Goal: Task Accomplishment & Management: Manage account settings

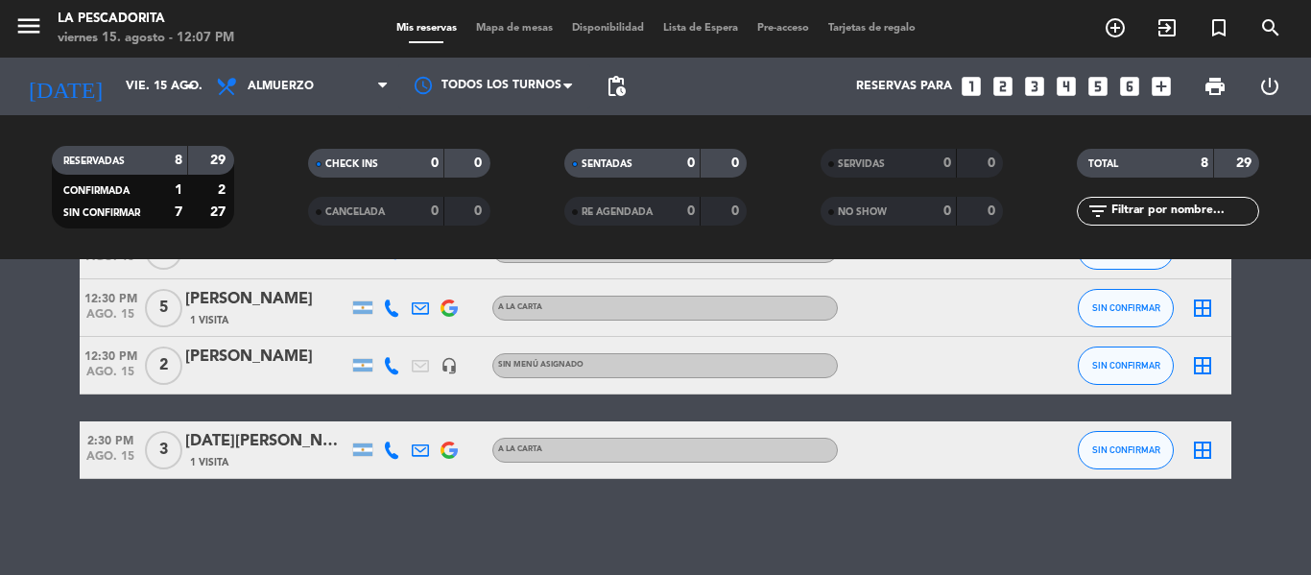
scroll to position [260, 0]
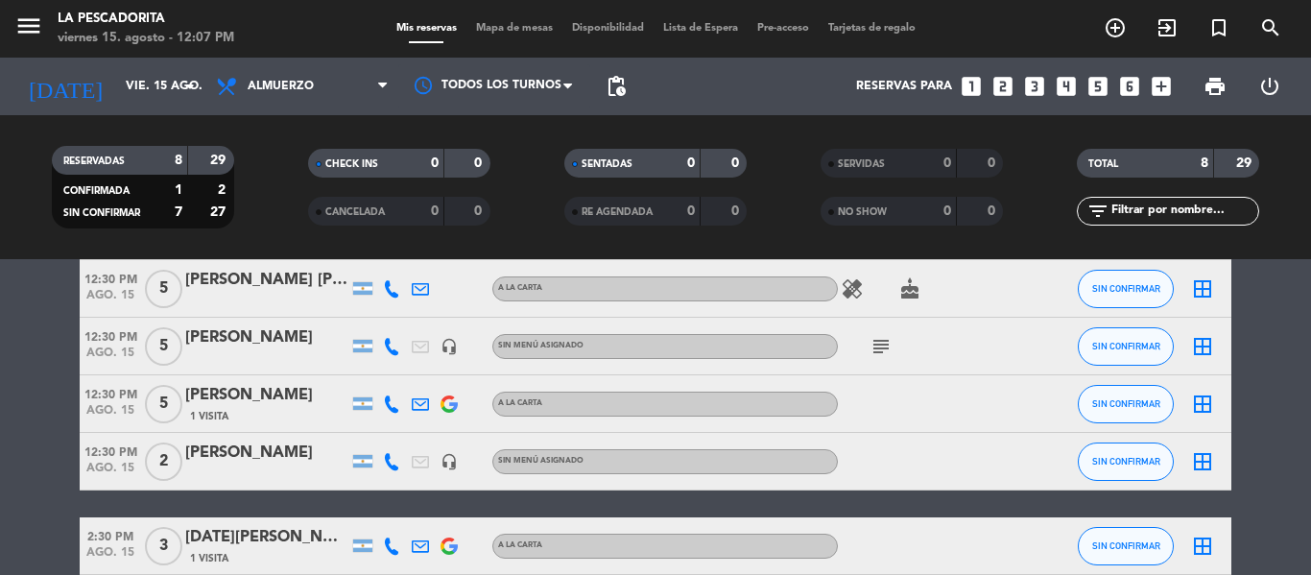
click at [882, 342] on icon "subject" at bounding box center [880, 346] width 23 height 23
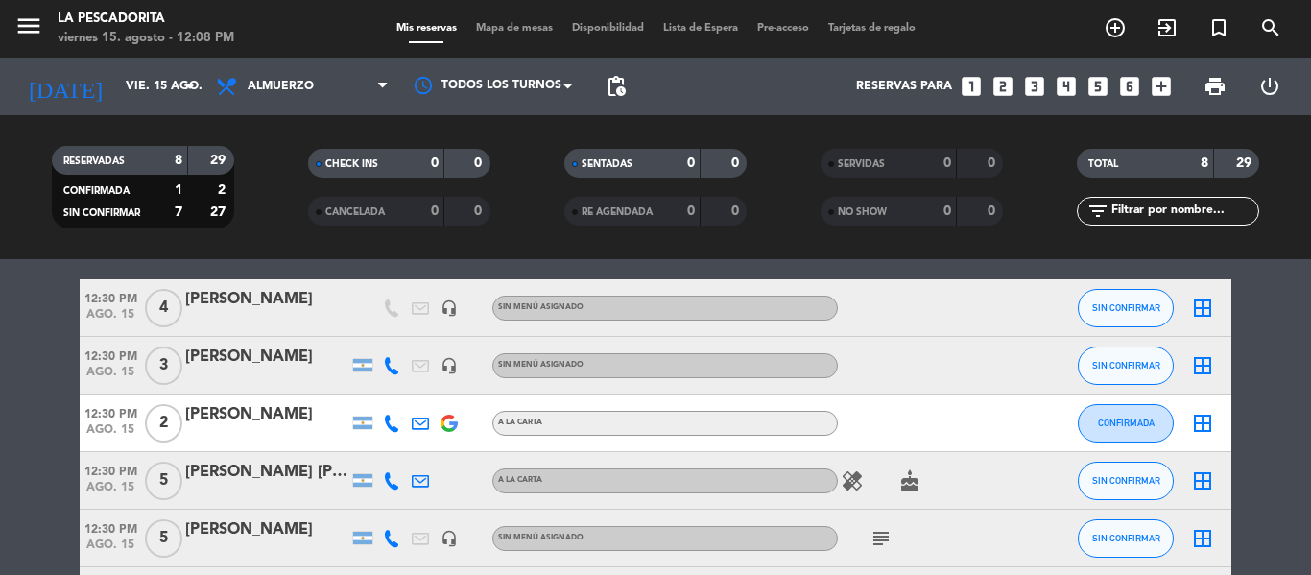
scroll to position [0, 0]
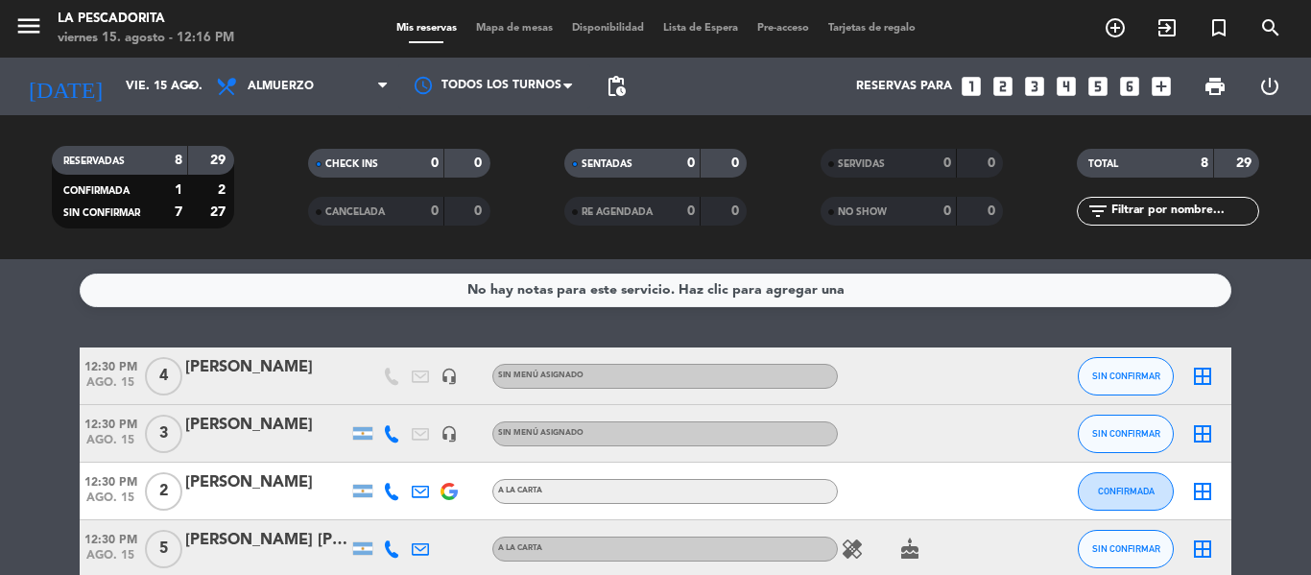
click at [270, 365] on div "[PERSON_NAME]" at bounding box center [266, 367] width 163 height 25
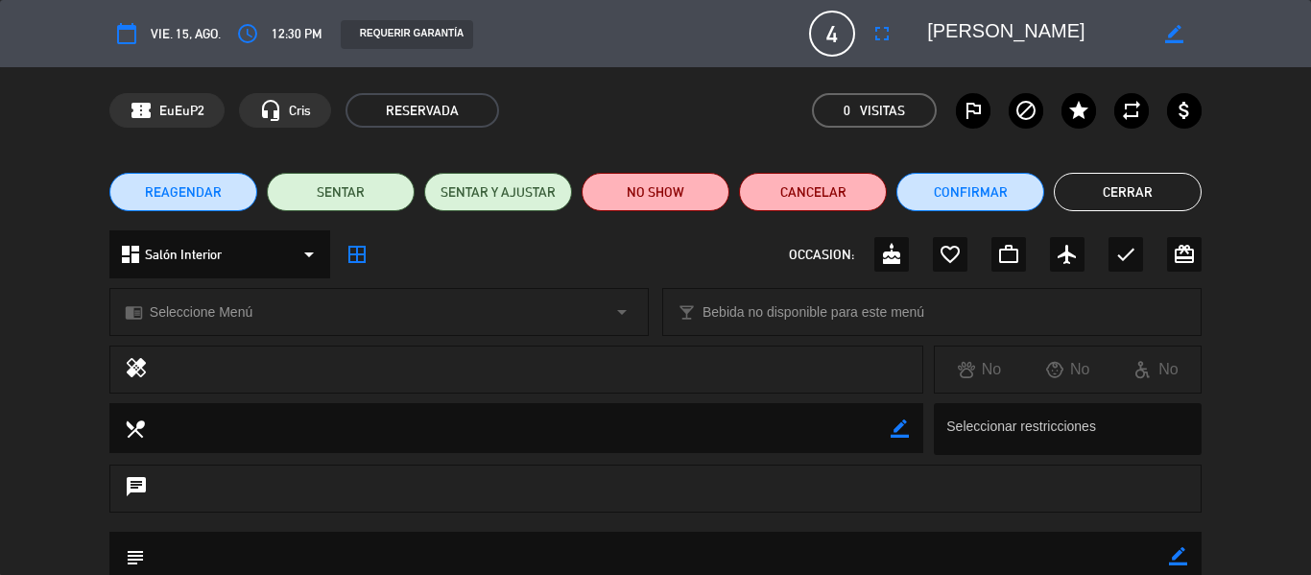
click at [1118, 197] on button "Cerrar" at bounding box center [1127, 192] width 148 height 38
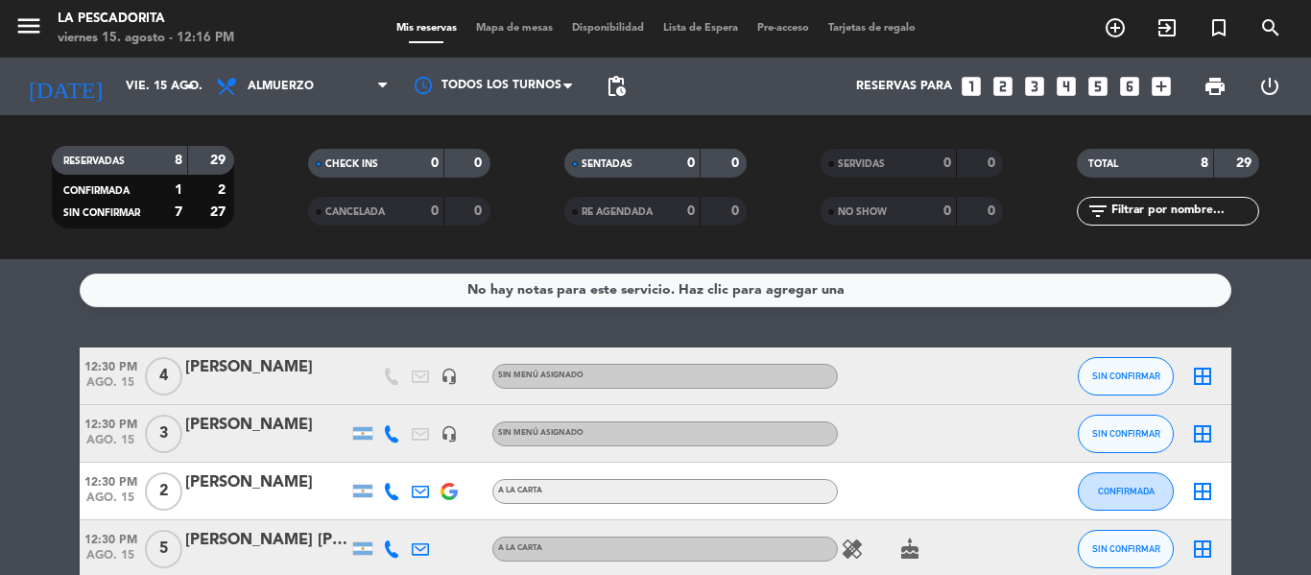
click at [671, 369] on div "Sin menú asignado" at bounding box center [664, 376] width 345 height 25
click at [339, 375] on div "[PERSON_NAME]" at bounding box center [266, 367] width 163 height 25
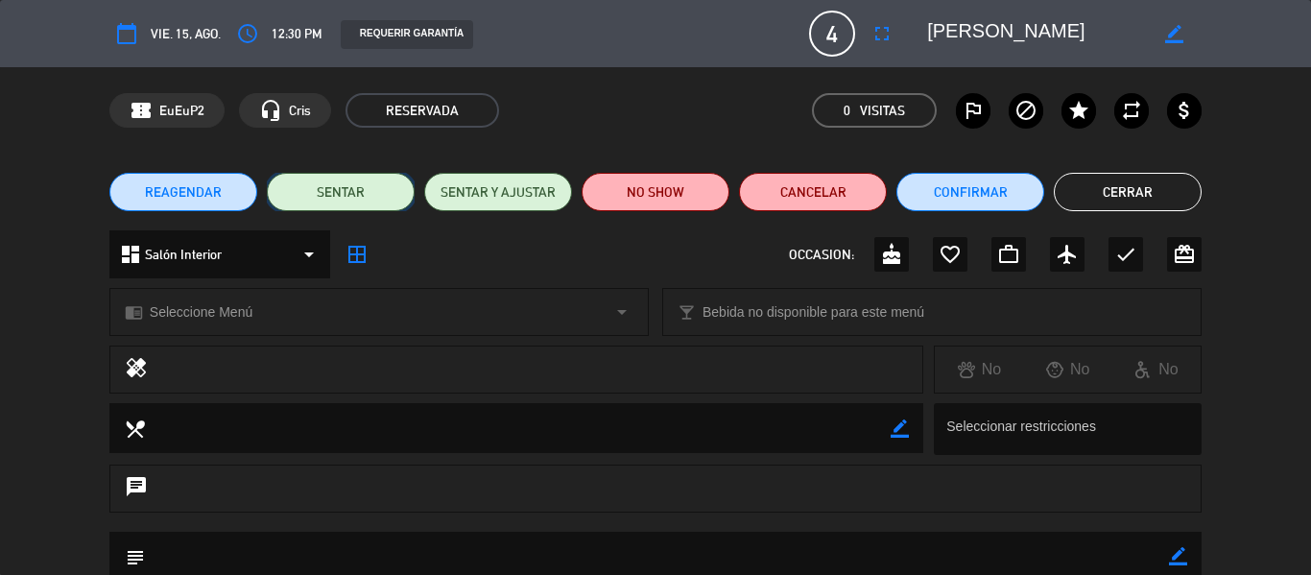
click at [357, 191] on button "SENTAR" at bounding box center [341, 192] width 148 height 38
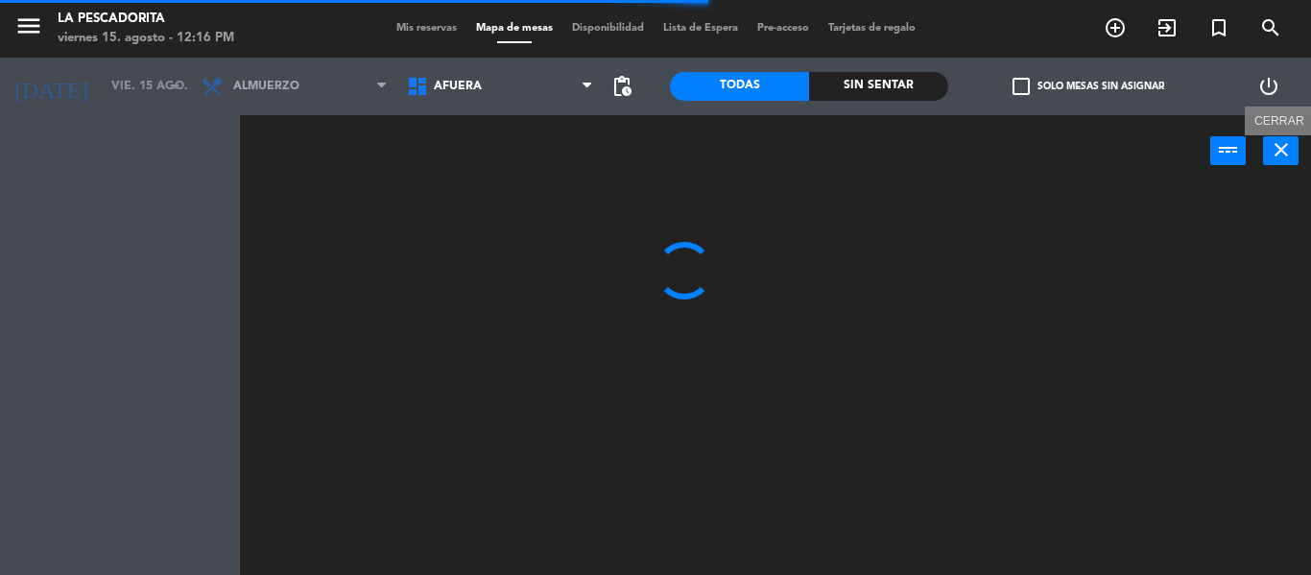
click at [1287, 149] on icon "close" at bounding box center [1280, 149] width 23 height 23
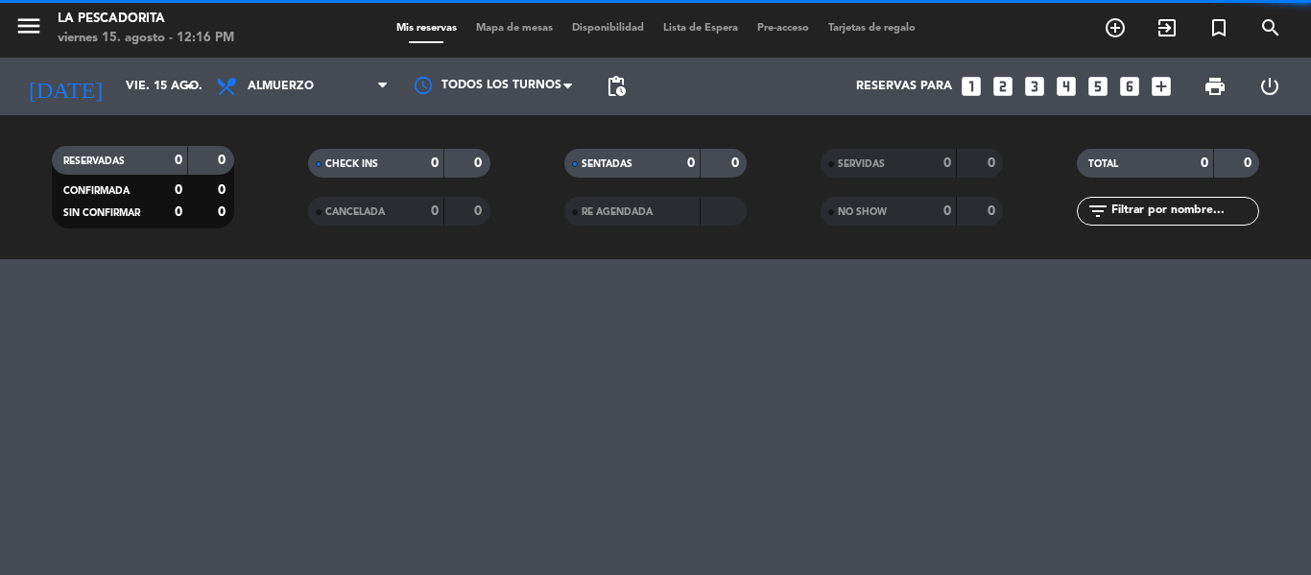
click at [1267, 153] on filter-checkbox "TOTAL 0 0" at bounding box center [1168, 163] width 256 height 29
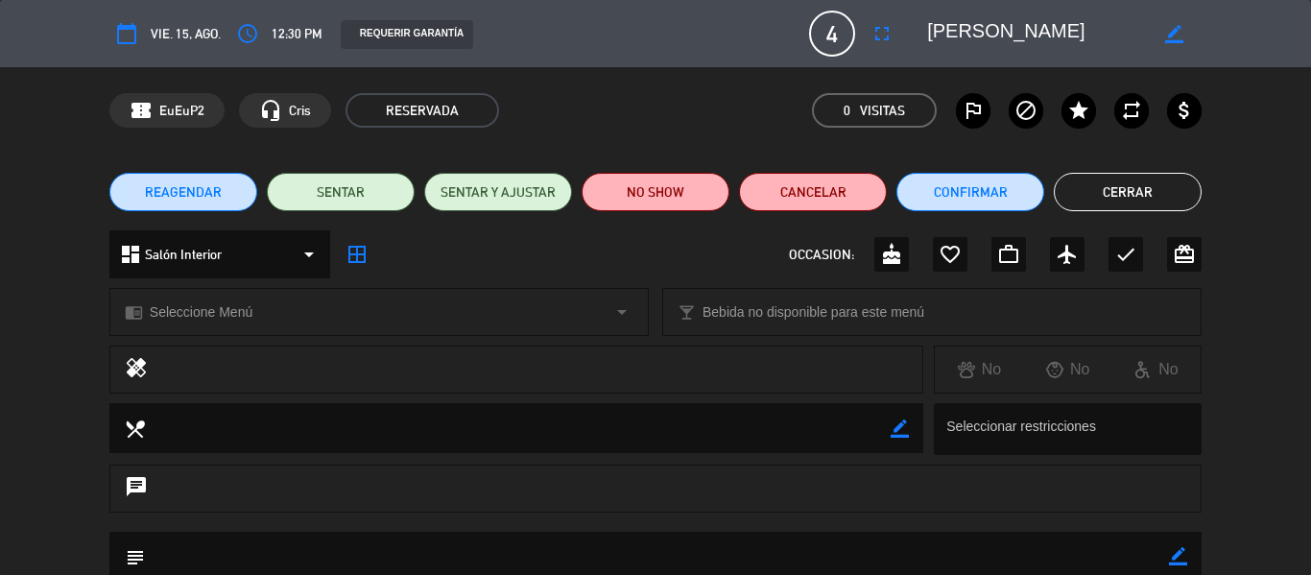
click at [1142, 197] on button "Cerrar" at bounding box center [1127, 192] width 148 height 38
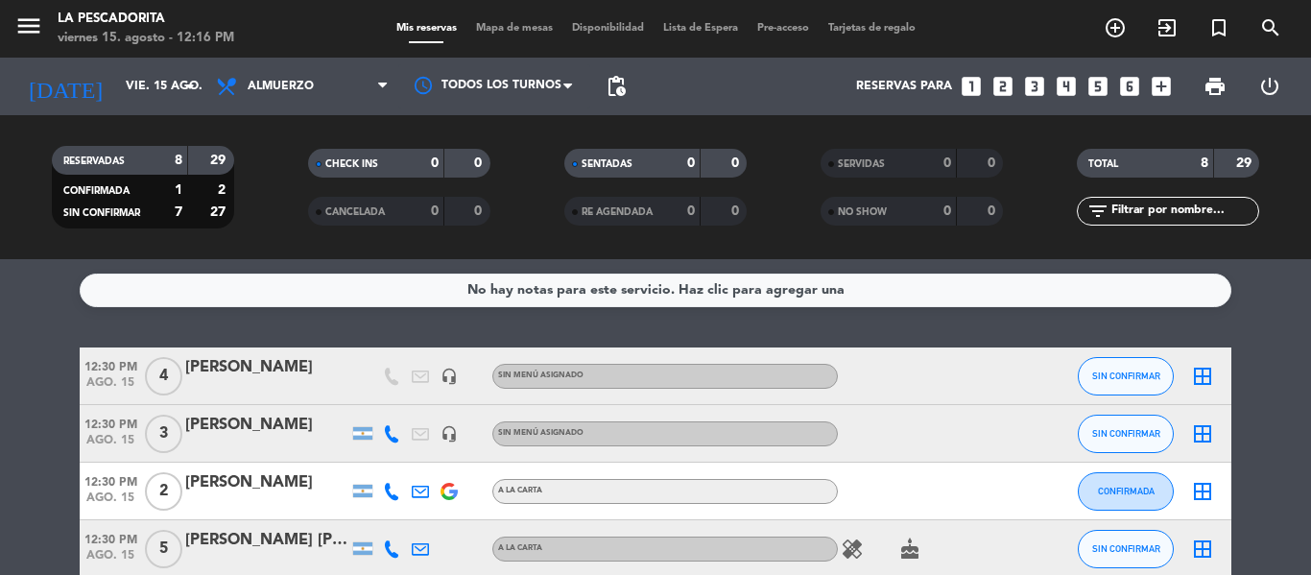
click at [186, 367] on div "[PERSON_NAME]" at bounding box center [266, 367] width 163 height 25
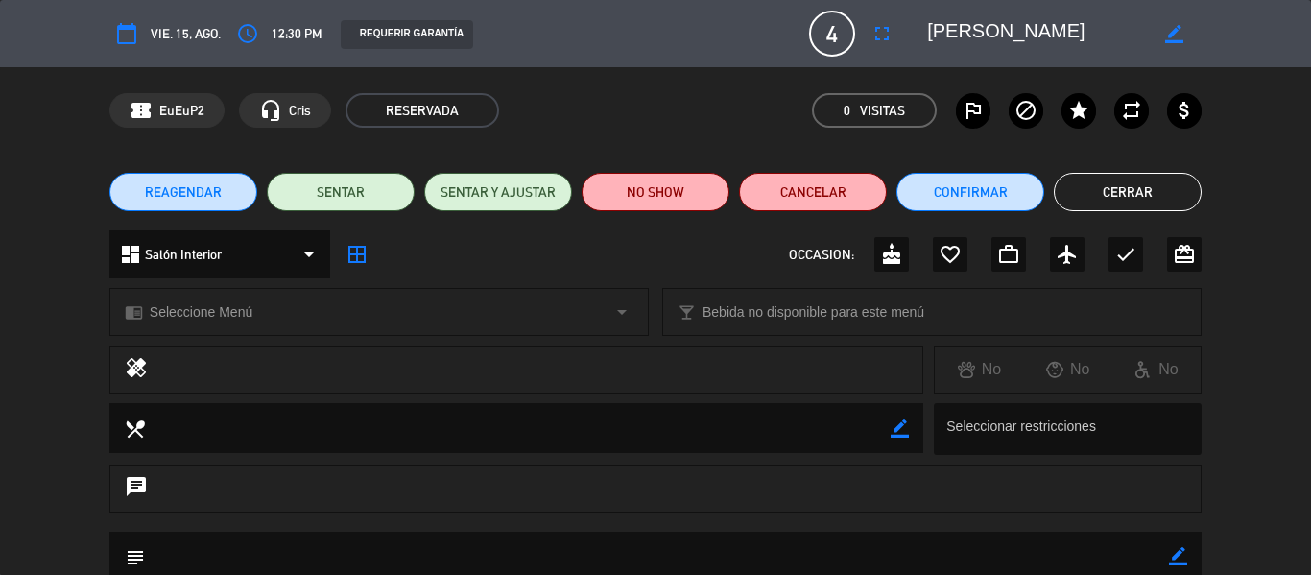
click at [1119, 200] on button "Cerrar" at bounding box center [1127, 192] width 148 height 38
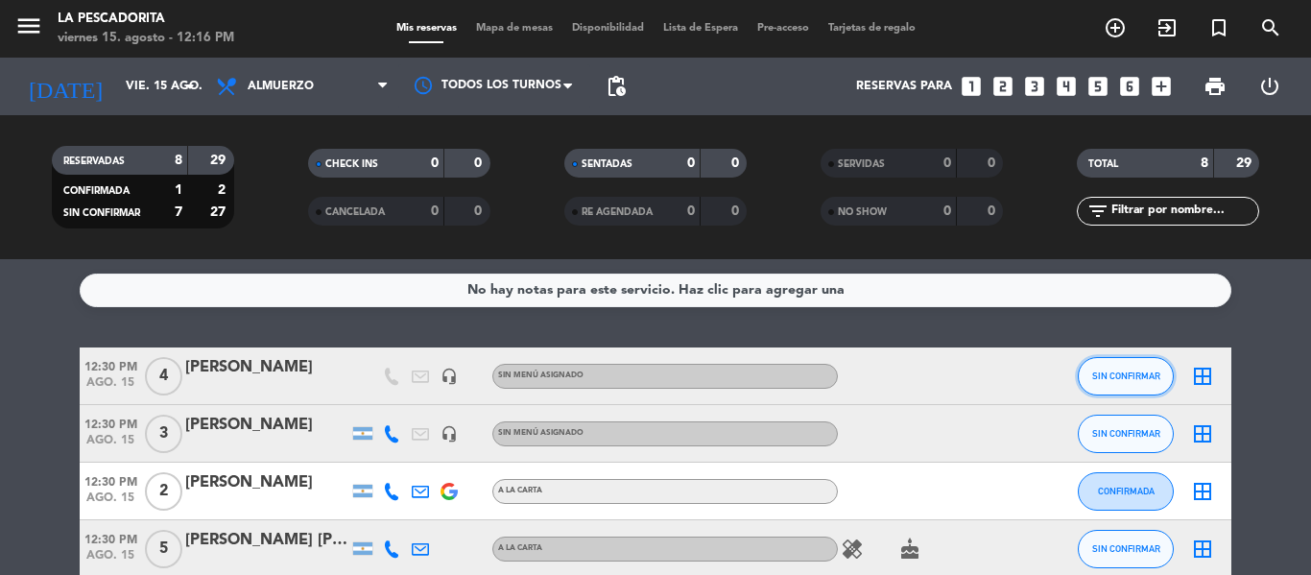
click at [1133, 371] on span "SIN CONFIRMAR" at bounding box center [1126, 375] width 68 height 11
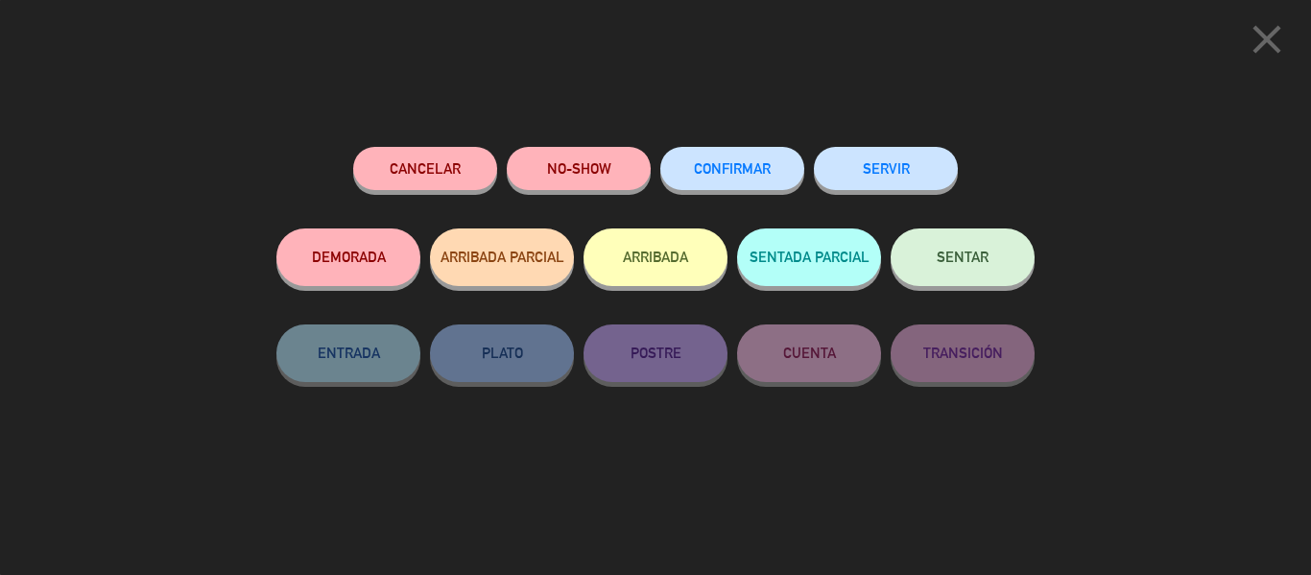
click at [878, 158] on button "SERVIR" at bounding box center [886, 168] width 144 height 43
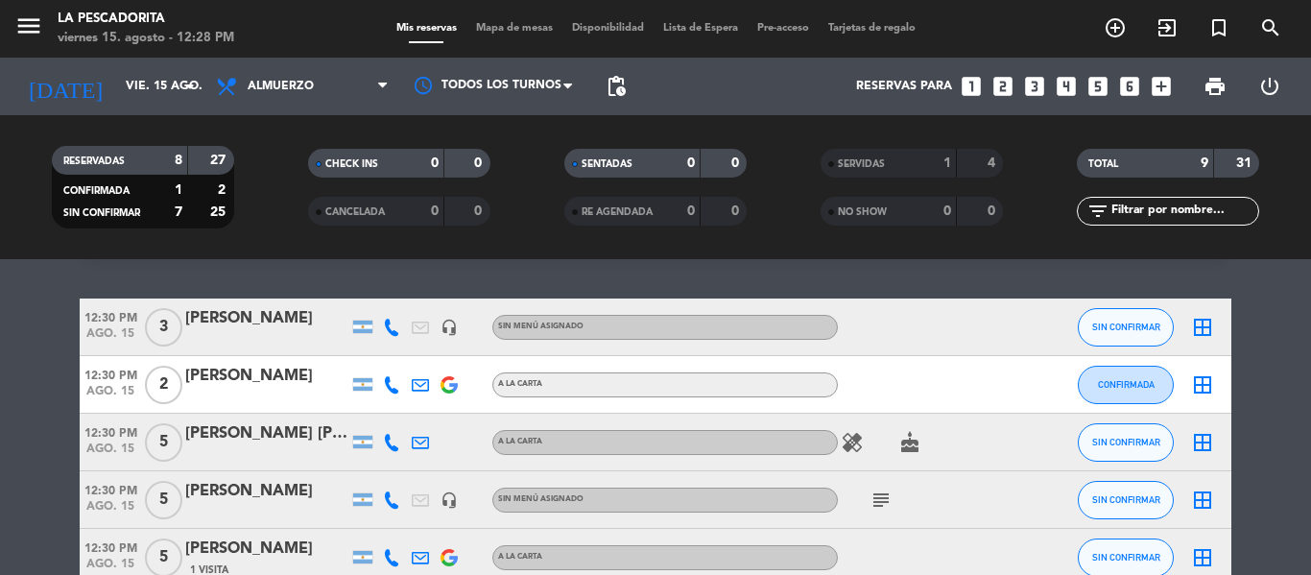
scroll to position [96, 0]
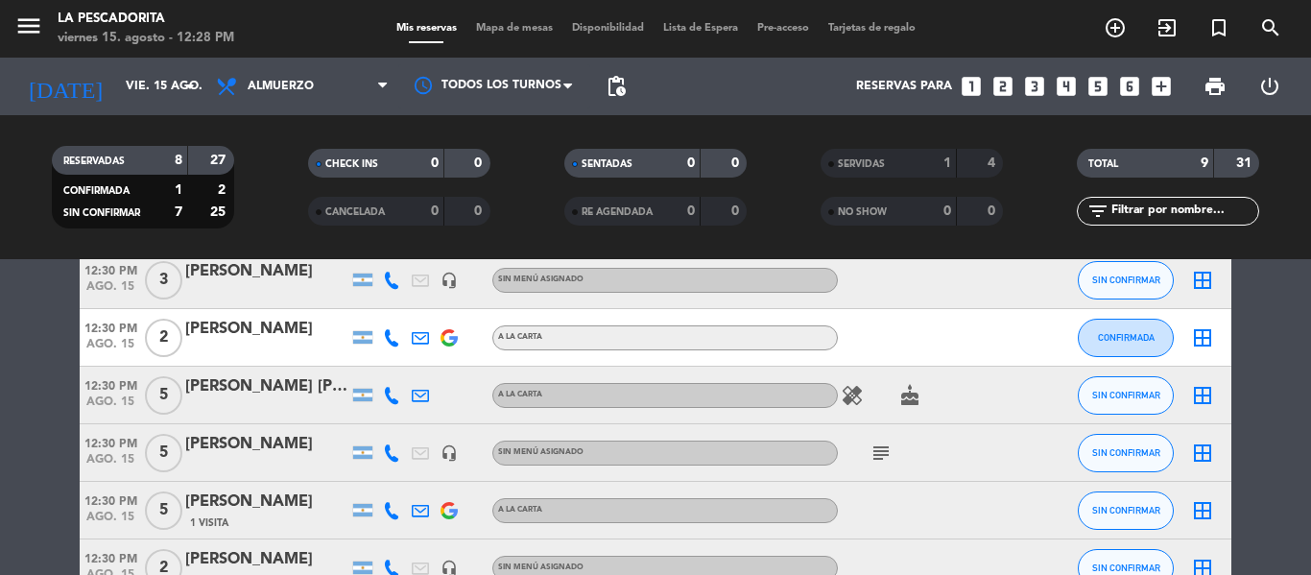
click at [884, 455] on icon "subject" at bounding box center [880, 452] width 23 height 23
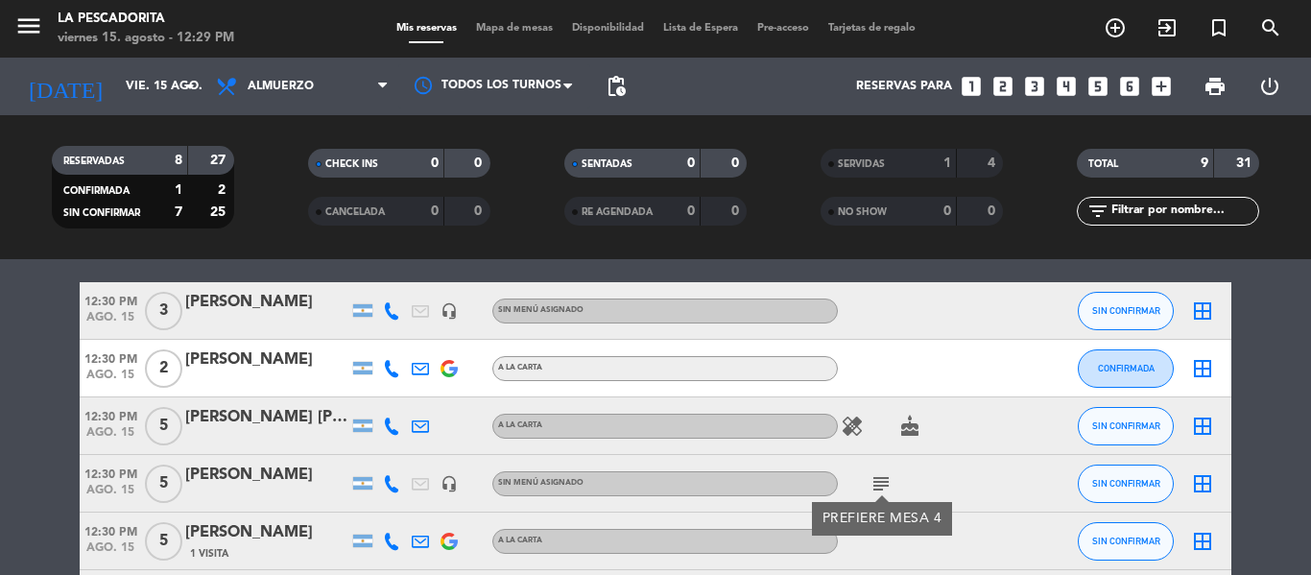
scroll to position [192, 0]
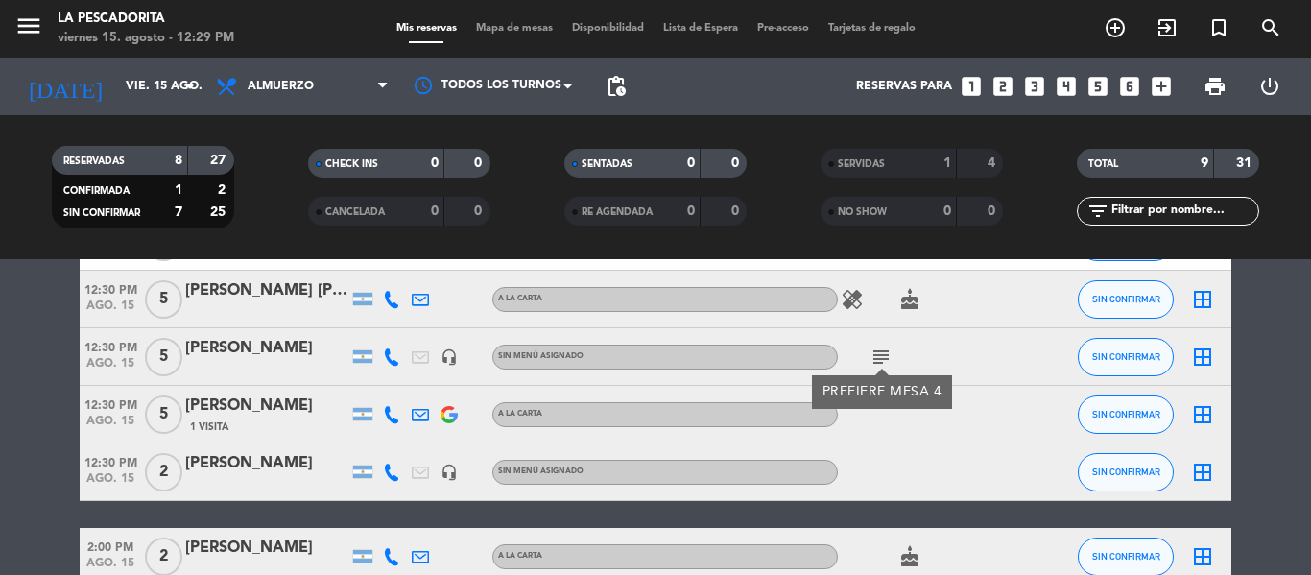
click at [294, 302] on div "[PERSON_NAME] [PERSON_NAME]" at bounding box center [266, 290] width 163 height 25
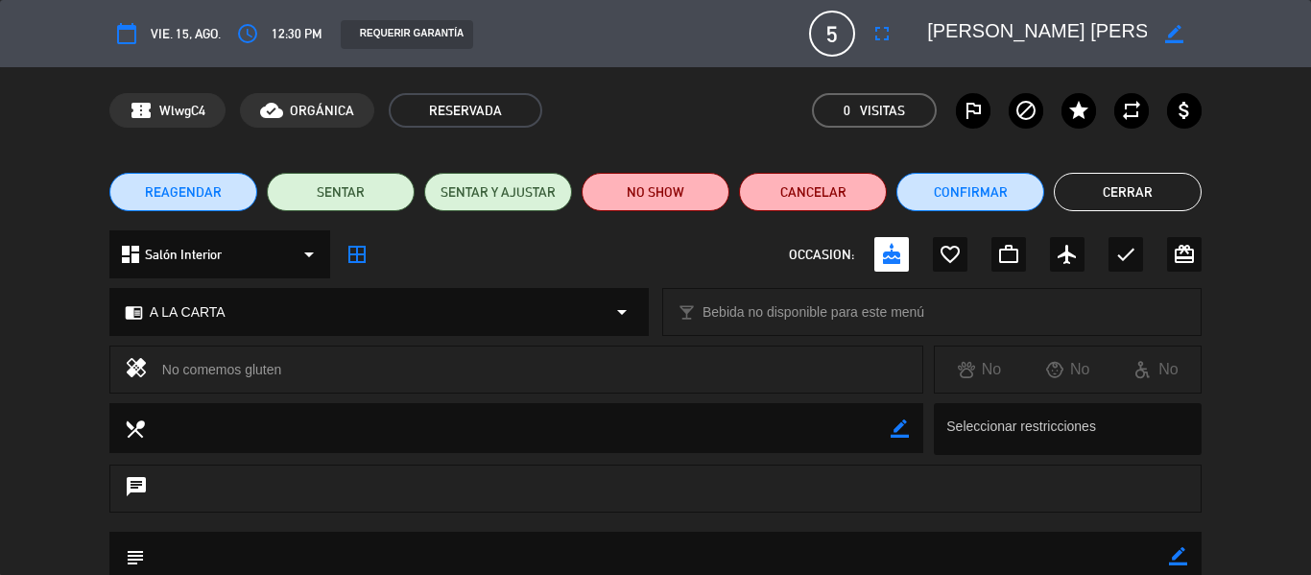
click at [1127, 212] on div "REAGENDAR SENTAR SENTAR Y AJUSTAR NO SHOW Cancelar Confirmar Cerrar" at bounding box center [655, 192] width 1311 height 77
click at [1127, 201] on button "Cerrar" at bounding box center [1127, 192] width 148 height 38
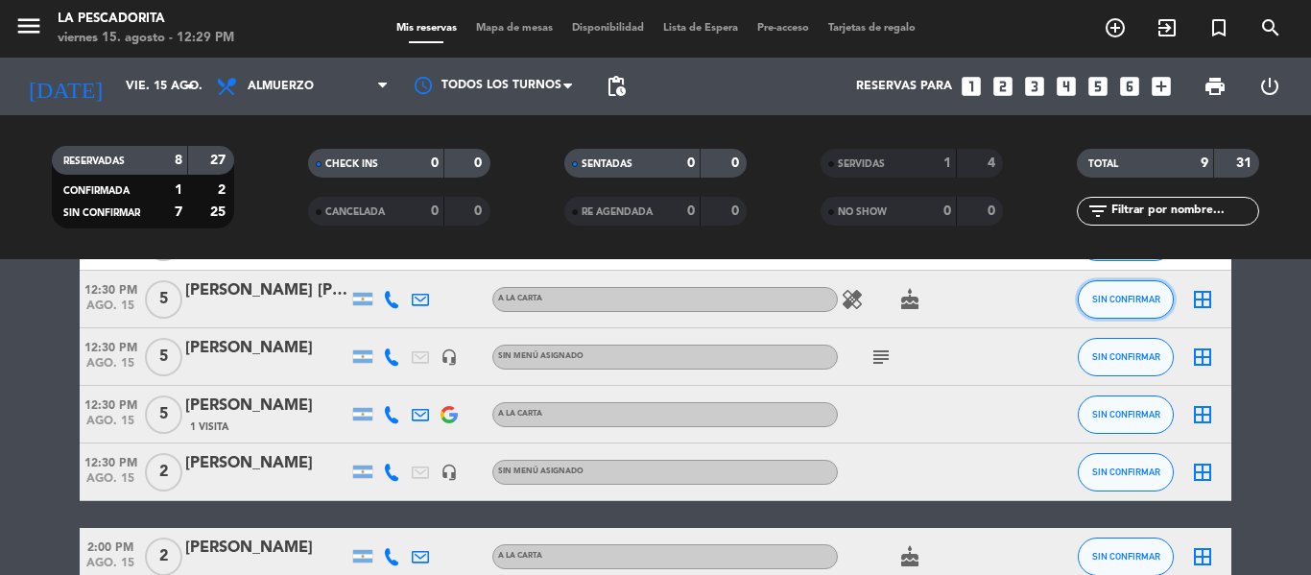
click at [1150, 303] on span "SIN CONFIRMAR" at bounding box center [1126, 299] width 68 height 11
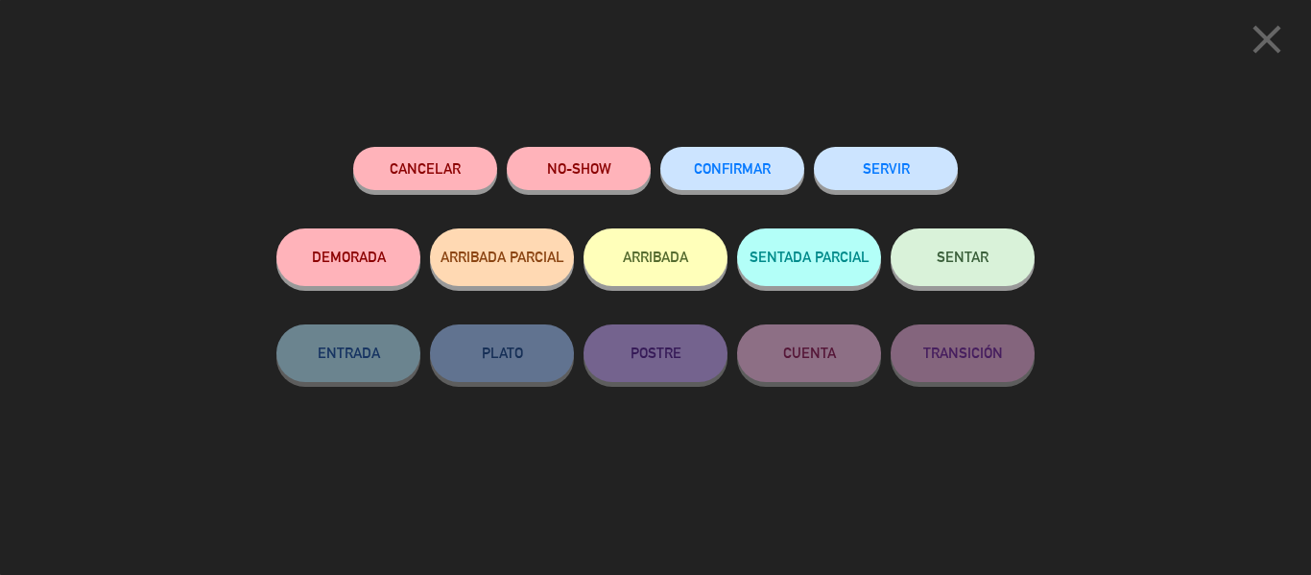
click at [901, 161] on button "SERVIR" at bounding box center [886, 168] width 144 height 43
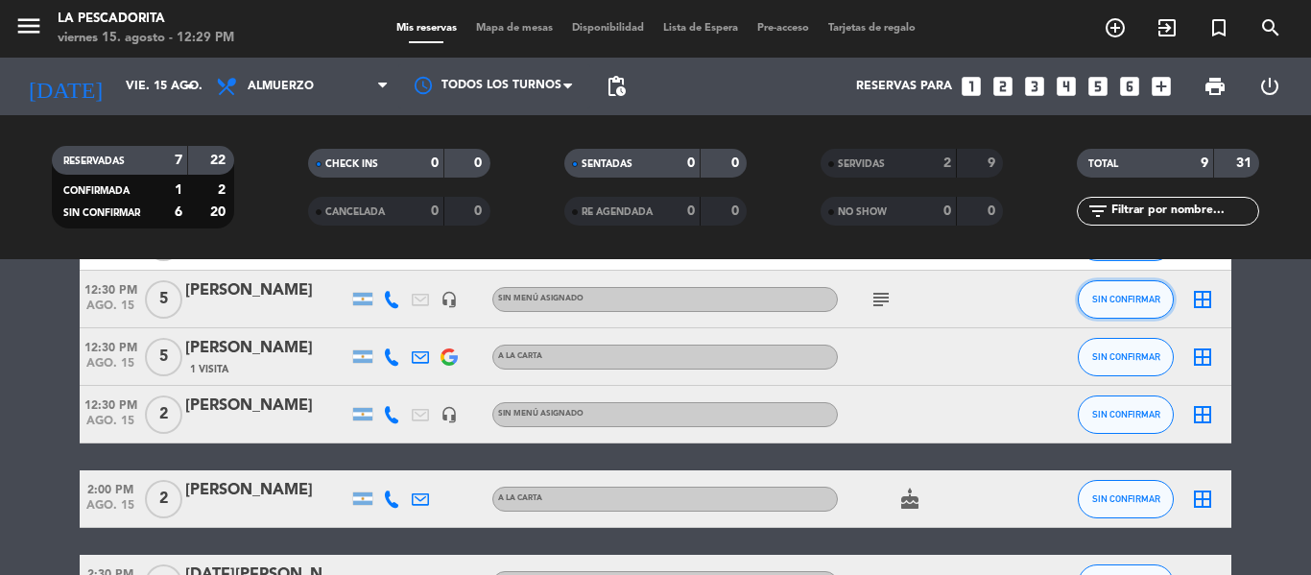
click at [1092, 297] on span "SIN CONFIRMAR" at bounding box center [1126, 299] width 68 height 11
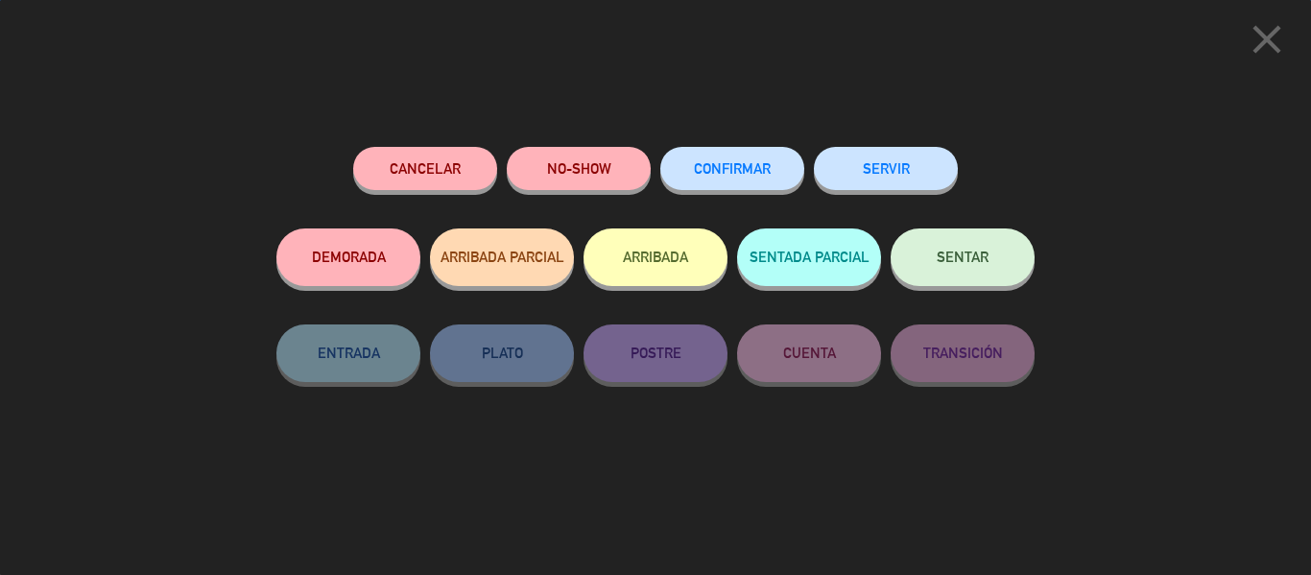
click at [908, 174] on button "SERVIR" at bounding box center [886, 168] width 144 height 43
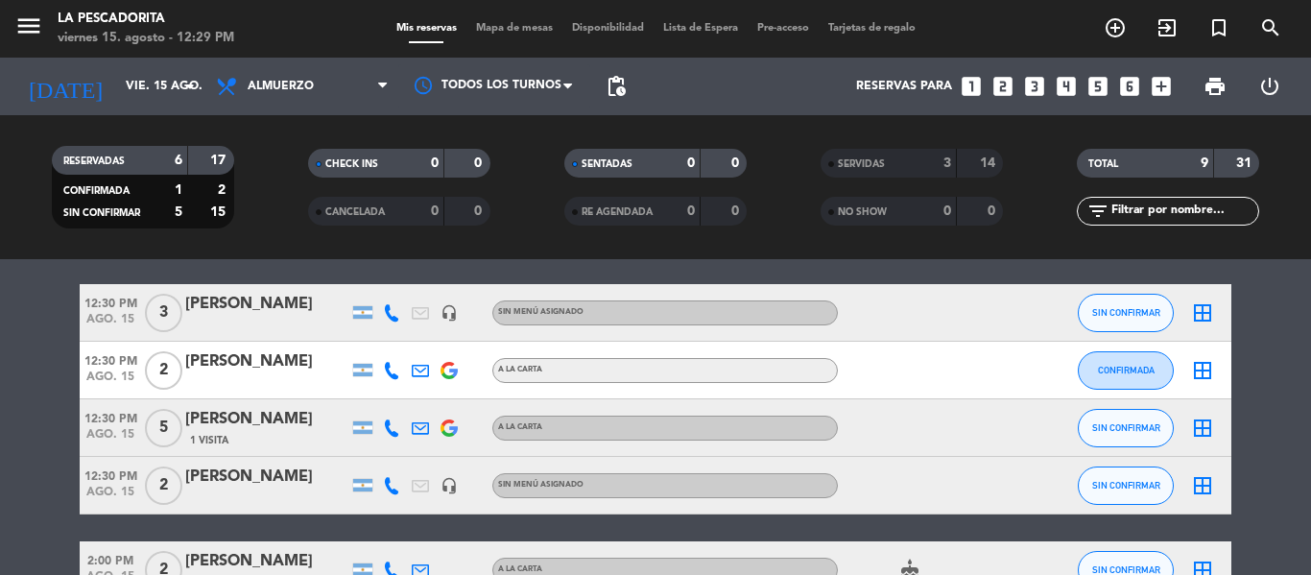
scroll to position [96, 0]
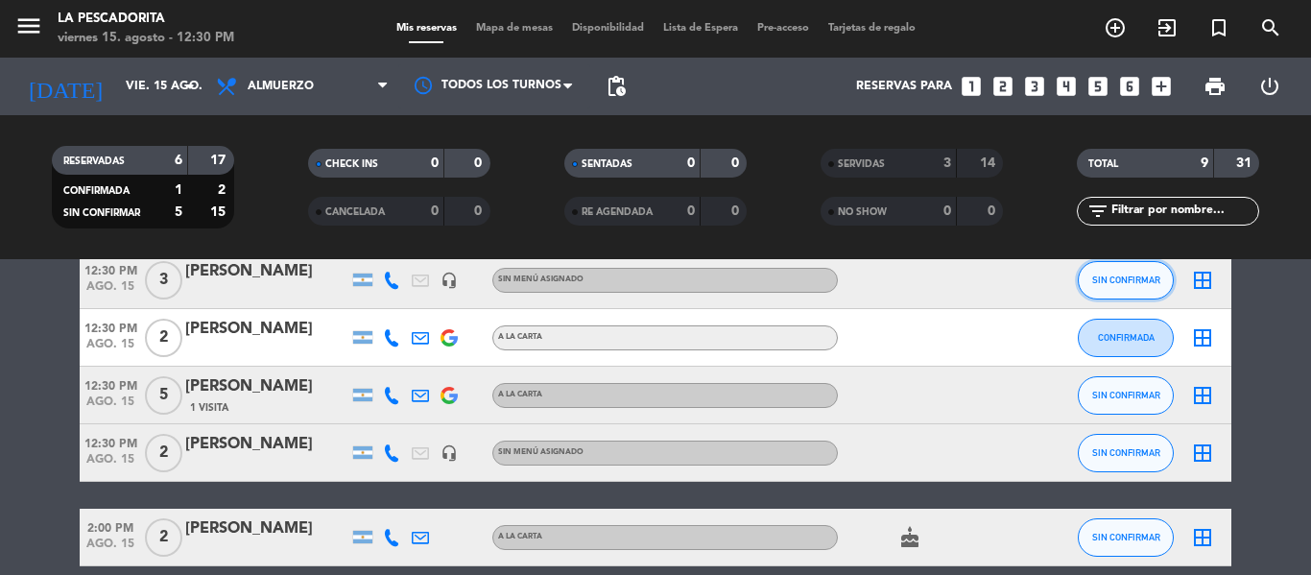
click at [1097, 286] on button "SIN CONFIRMAR" at bounding box center [1125, 280] width 96 height 38
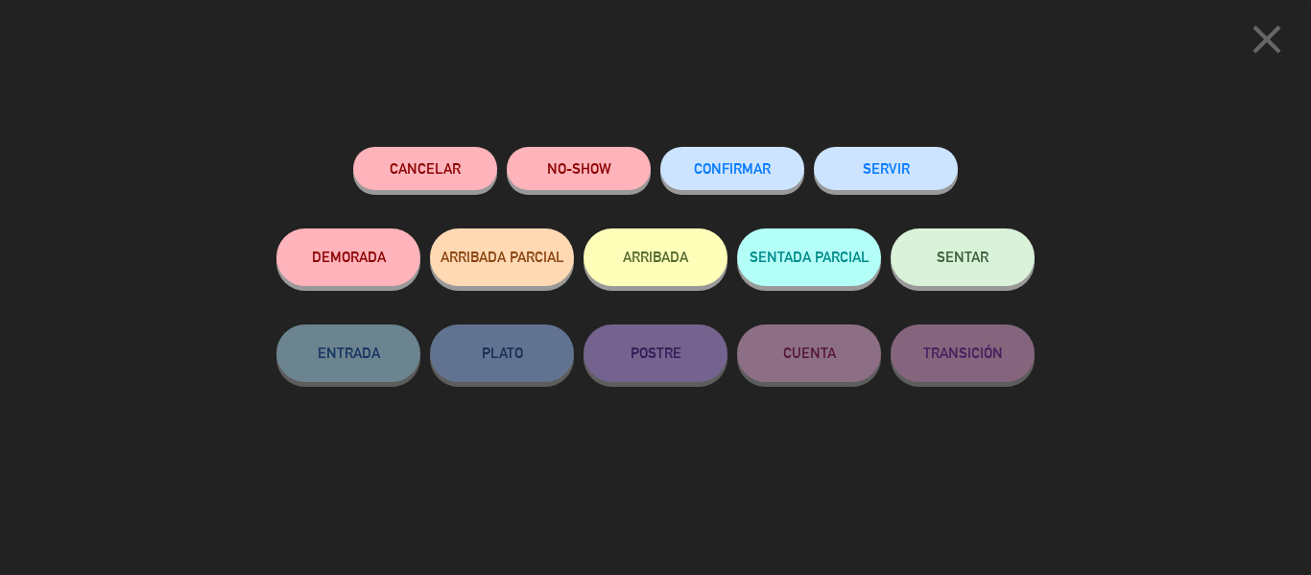
click at [906, 184] on button "SERVIR" at bounding box center [886, 168] width 144 height 43
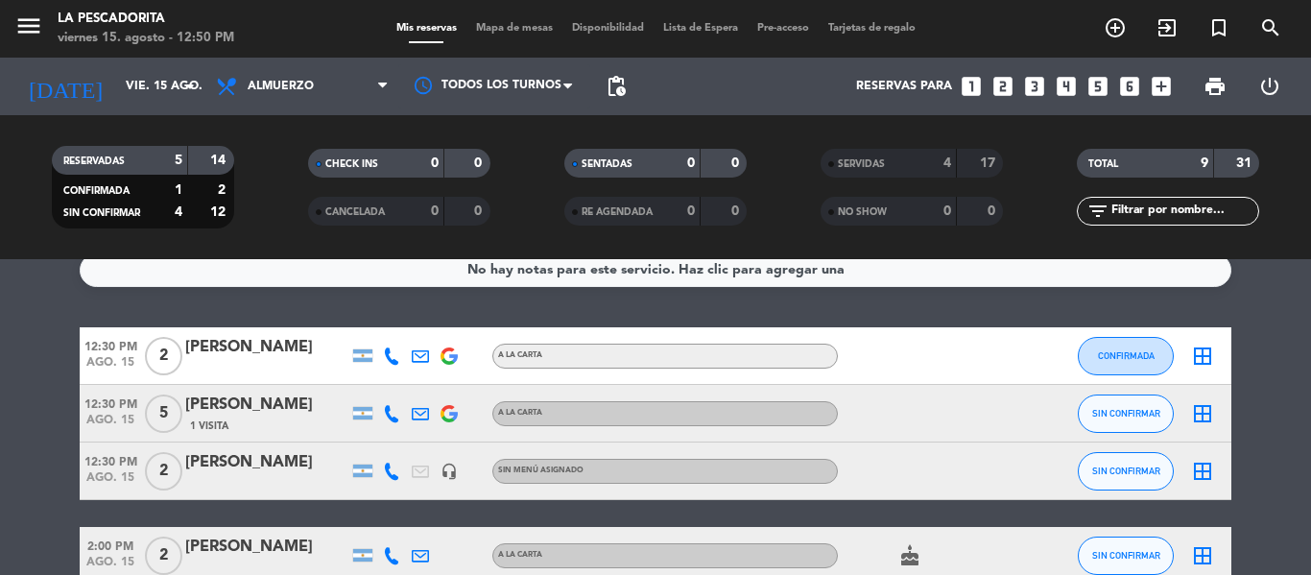
scroll to position [0, 0]
